Goal: Transaction & Acquisition: Download file/media

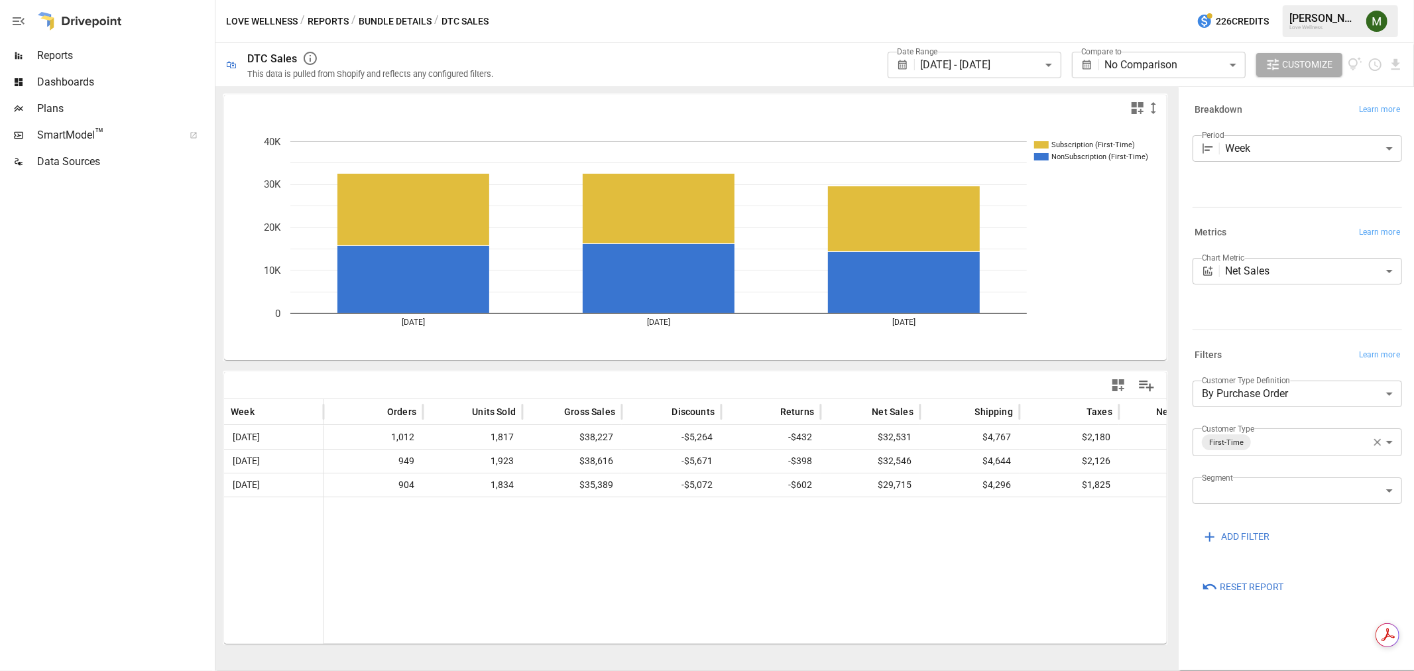
click at [935, 0] on body "**********" at bounding box center [707, 0] width 1414 height 0
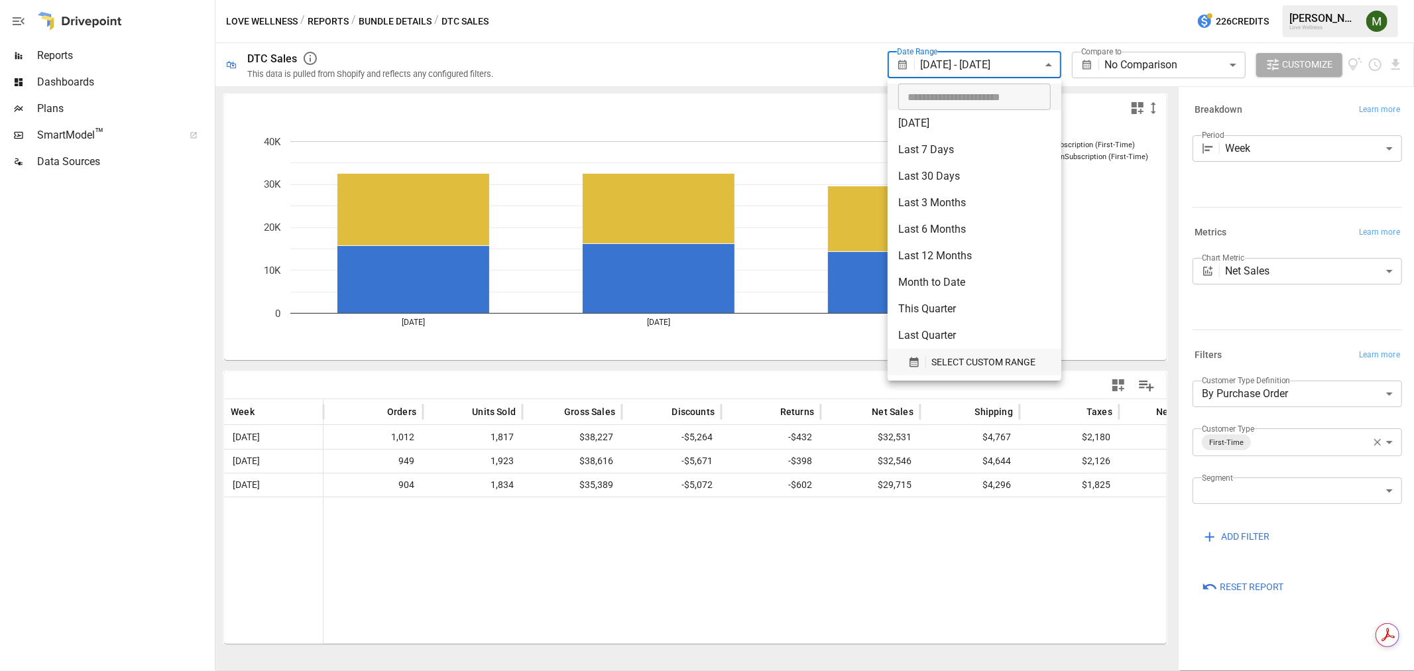
click at [908, 361] on icon "button" at bounding box center [914, 362] width 12 height 12
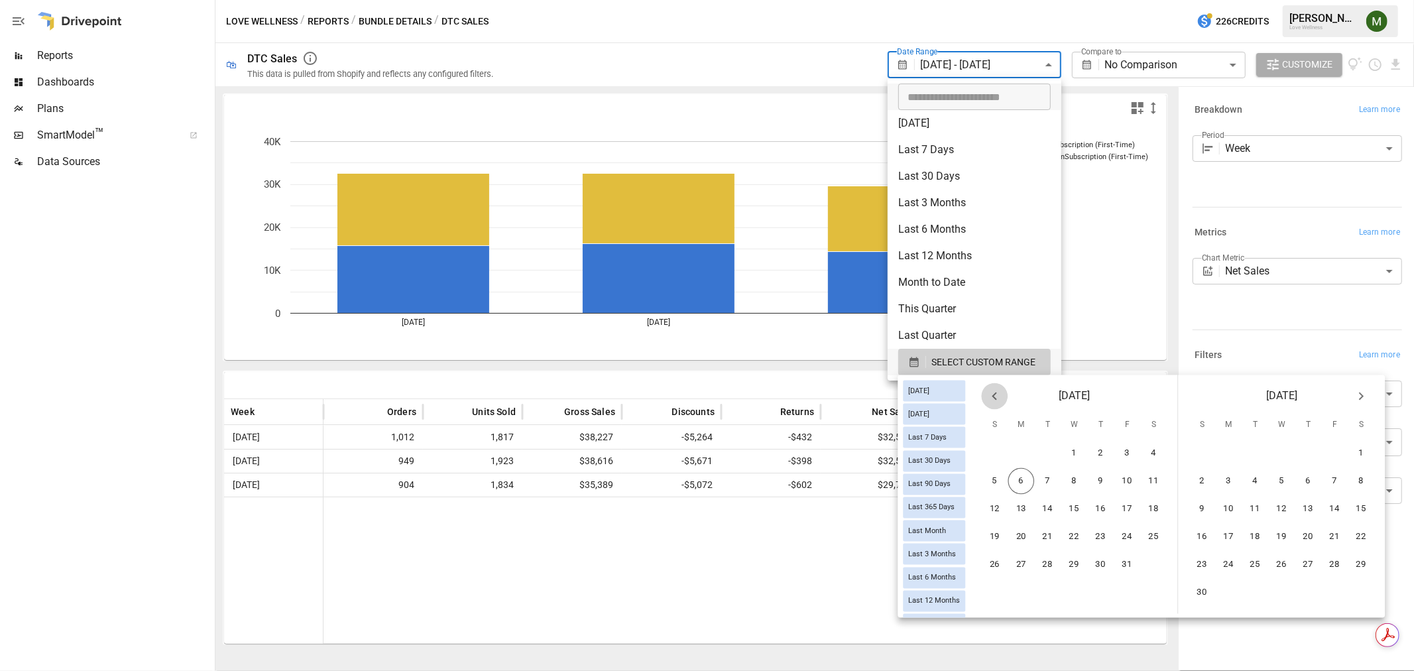
click at [1002, 400] on icon "Previous month" at bounding box center [994, 396] width 16 height 16
click at [1003, 526] on button "21" at bounding box center [995, 537] width 27 height 27
click at [1357, 455] on button "4" at bounding box center [1361, 453] width 27 height 27
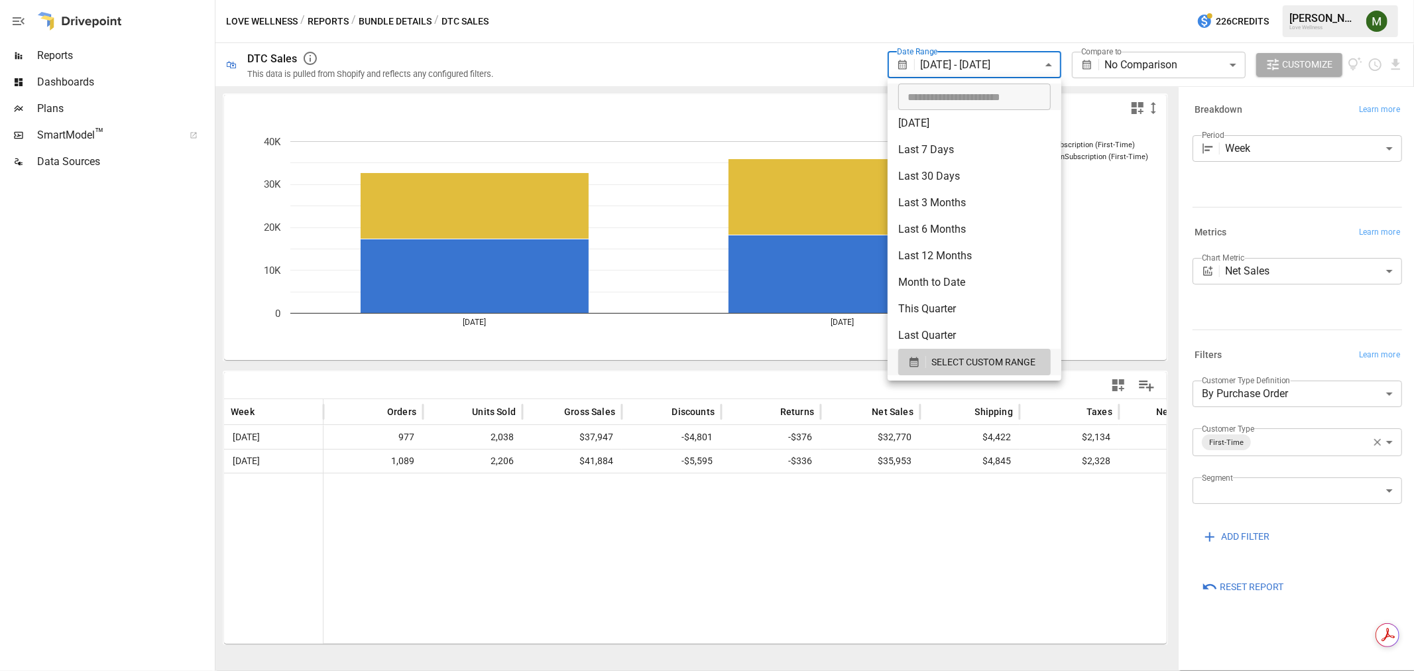
click at [794, 98] on div at bounding box center [707, 335] width 1414 height 671
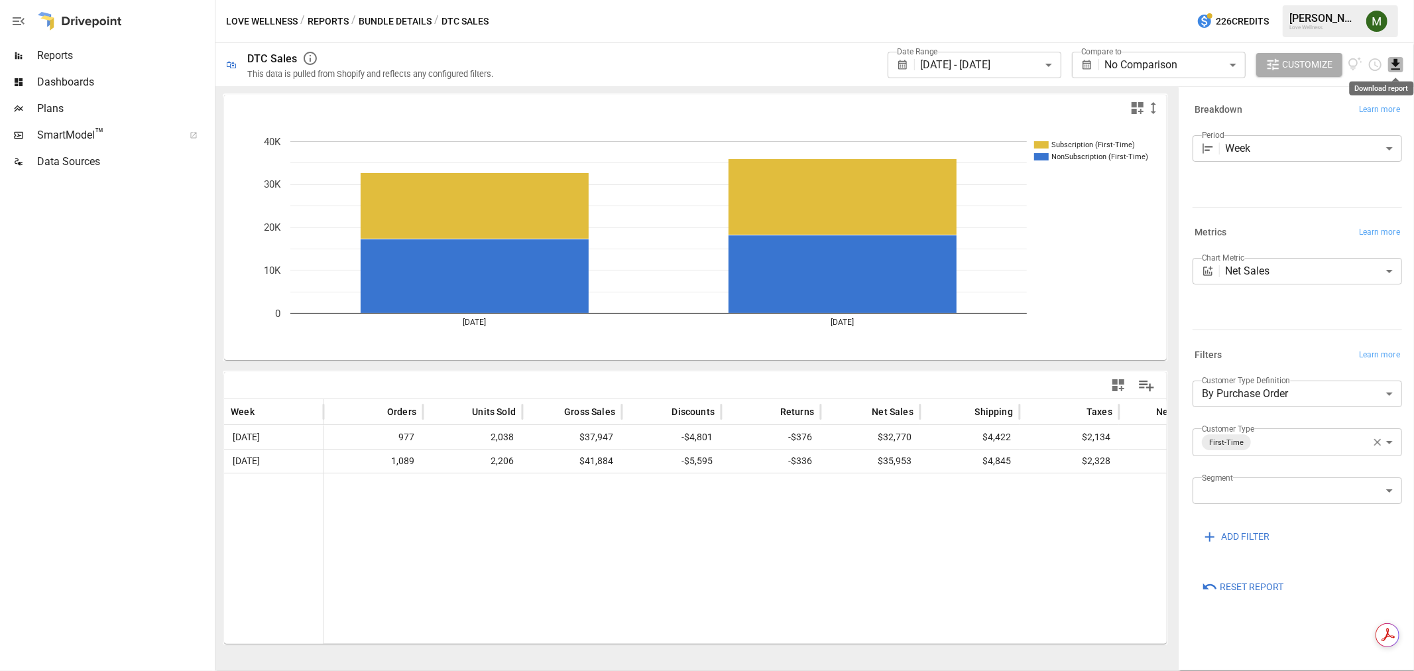
click at [1397, 65] on icon "Download report" at bounding box center [1395, 64] width 9 height 11
click at [1363, 109] on li "Download as CSV" at bounding box center [1350, 117] width 105 height 27
